Goal: Navigation & Orientation: Find specific page/section

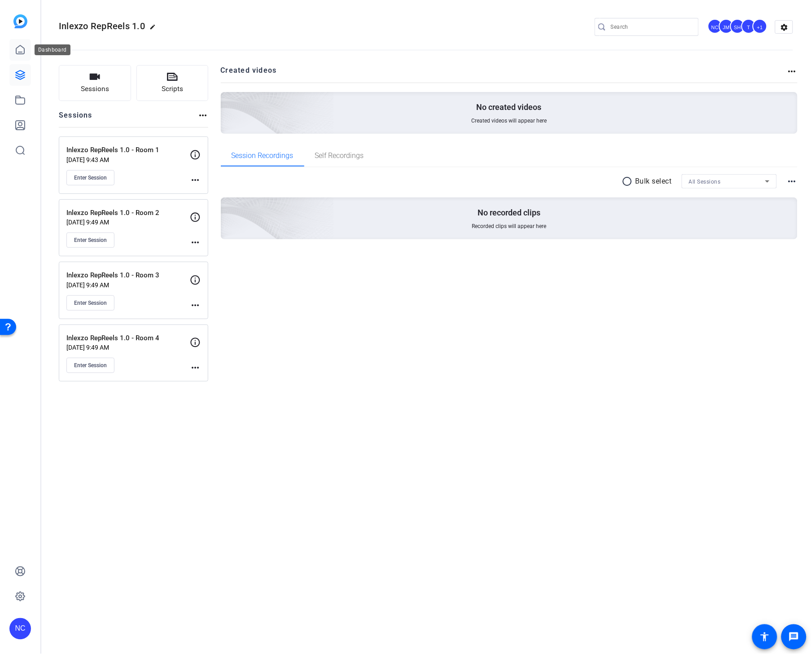
click at [22, 52] on icon at bounding box center [20, 49] width 8 height 9
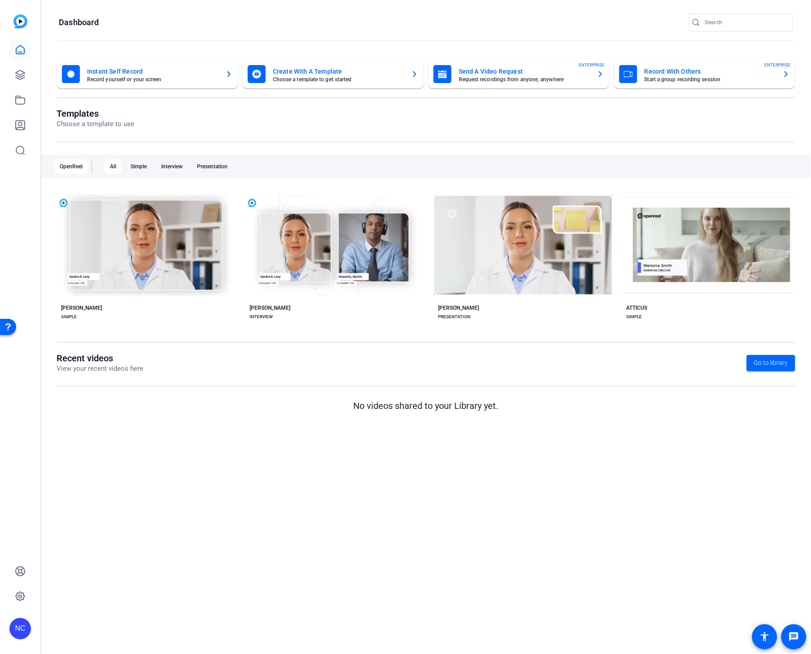
click at [21, 20] on img at bounding box center [20, 21] width 14 height 14
click at [14, 147] on link at bounding box center [20, 151] width 22 height 22
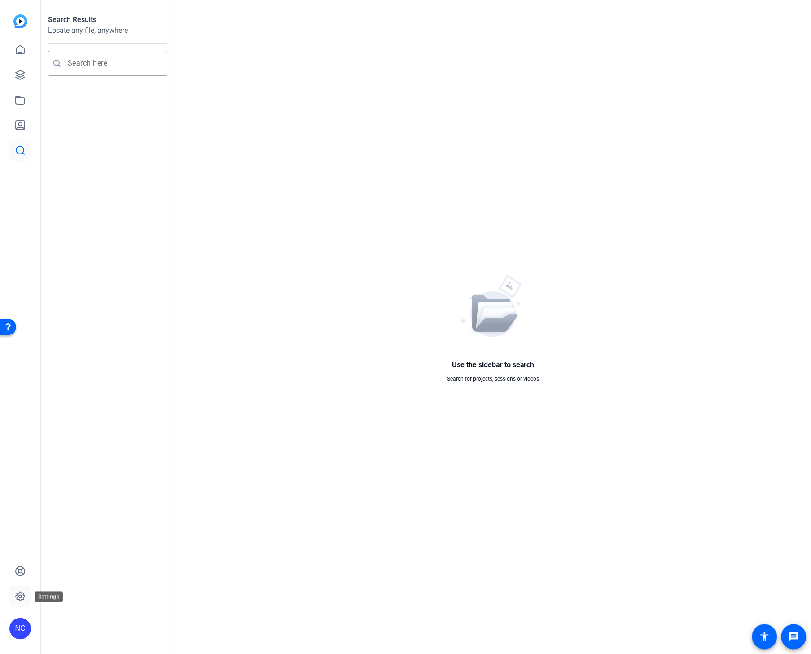
click at [25, 599] on icon at bounding box center [20, 596] width 11 height 11
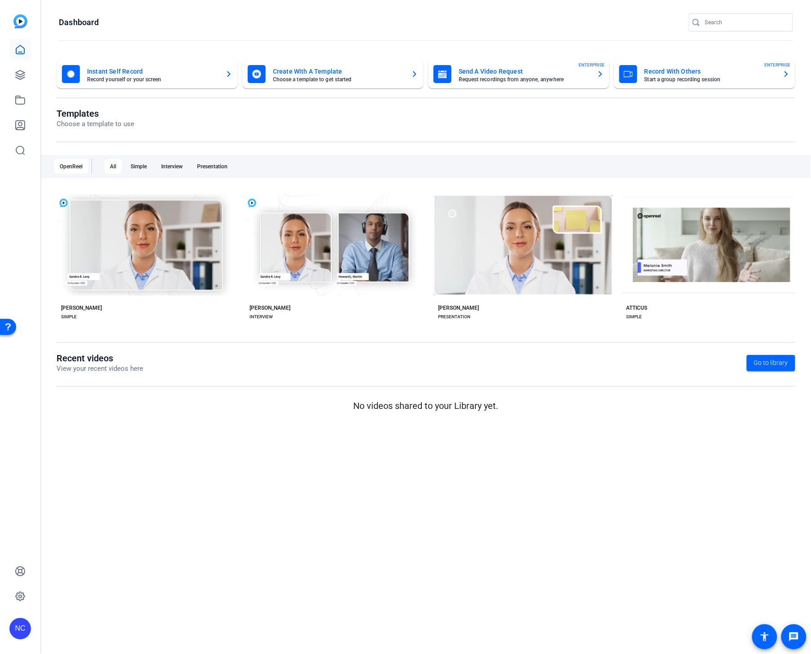
click at [24, 30] on div at bounding box center [20, 87] width 22 height 147
click at [20, 21] on img at bounding box center [20, 21] width 14 height 14
